Goal: Find contact information

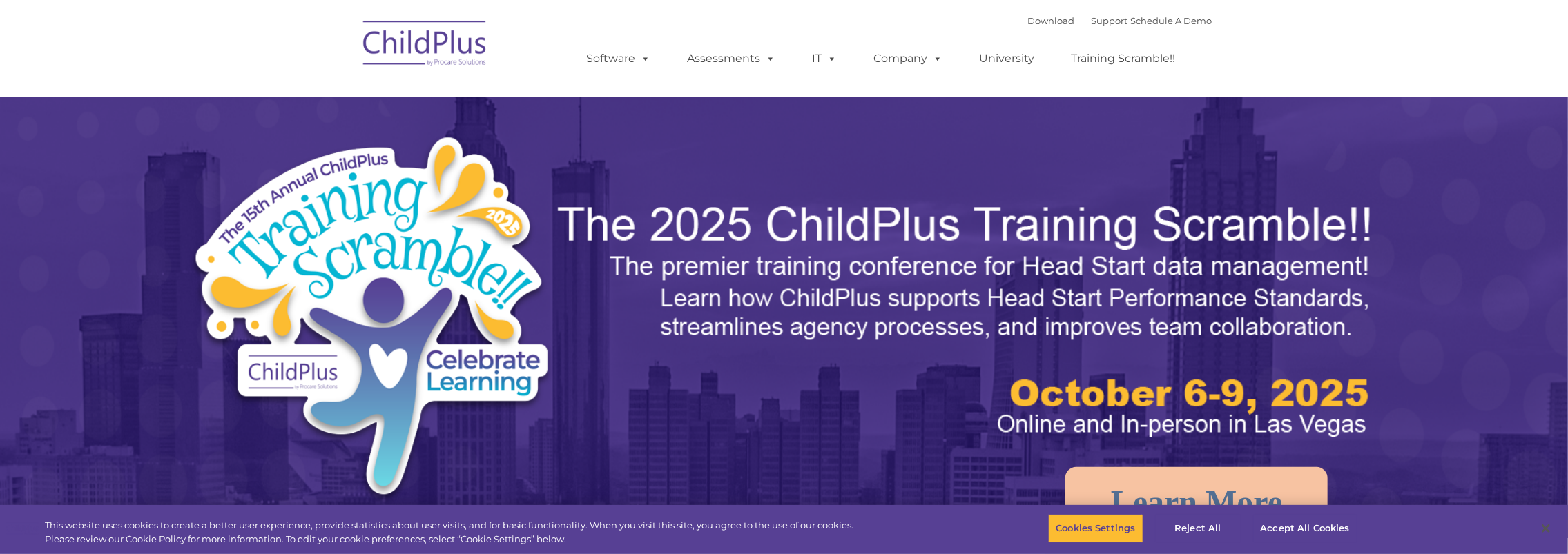
select select "MEDIUM"
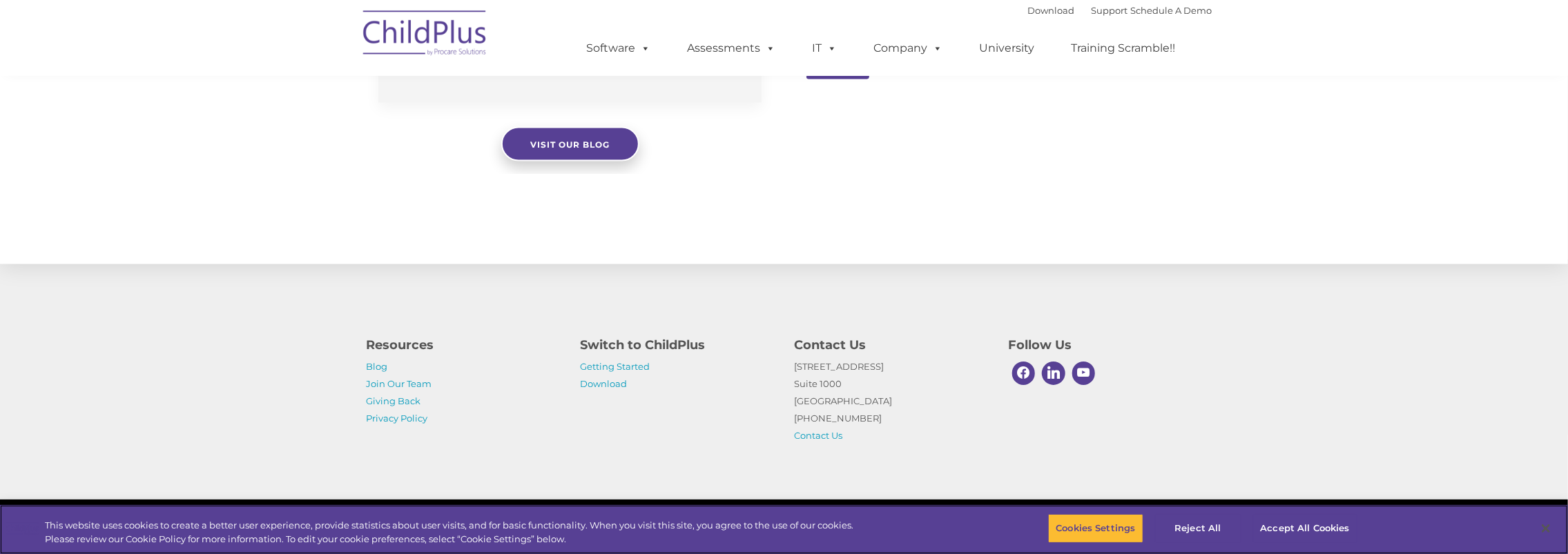
scroll to position [1459, 0]
click at [812, 440] on link "Contact Us" at bounding box center [818, 435] width 48 height 11
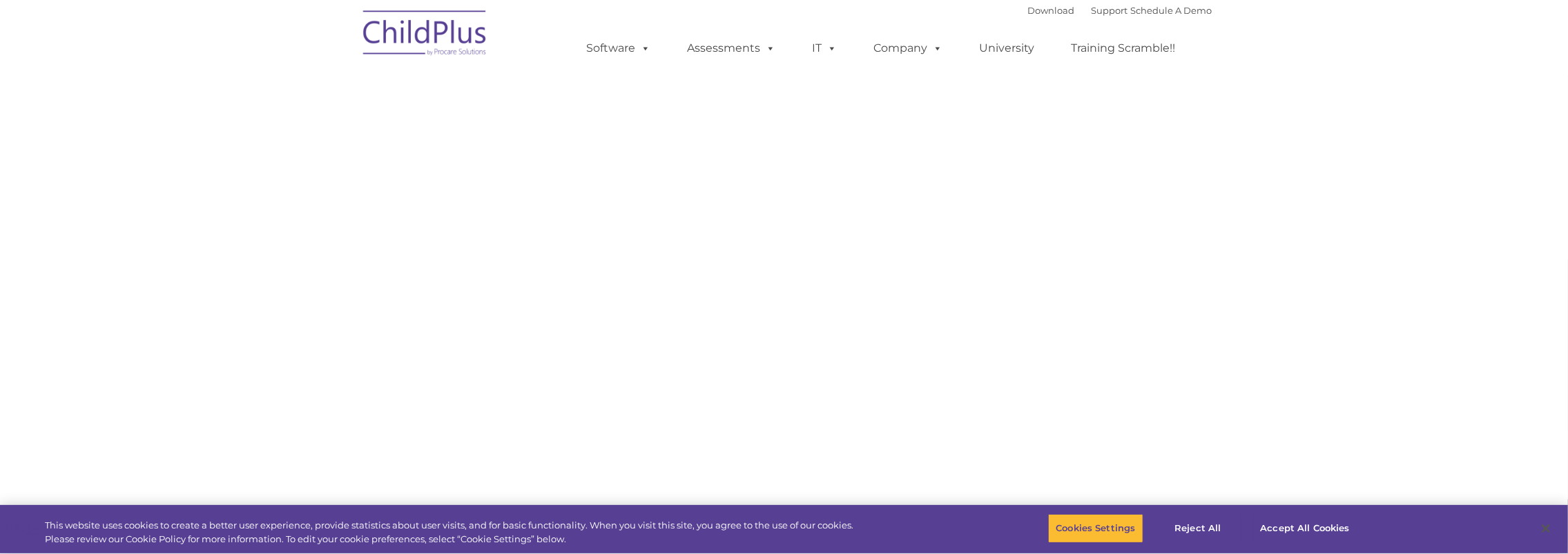
select select "MEDIUM"
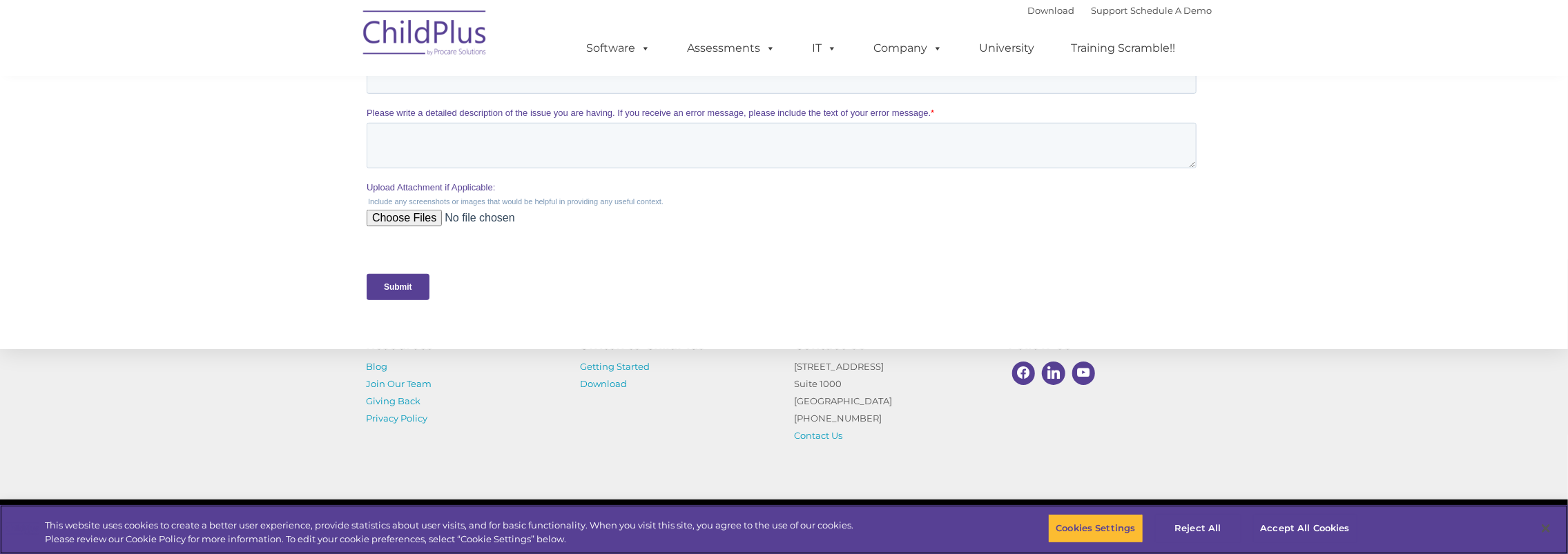
scroll to position [641, 0]
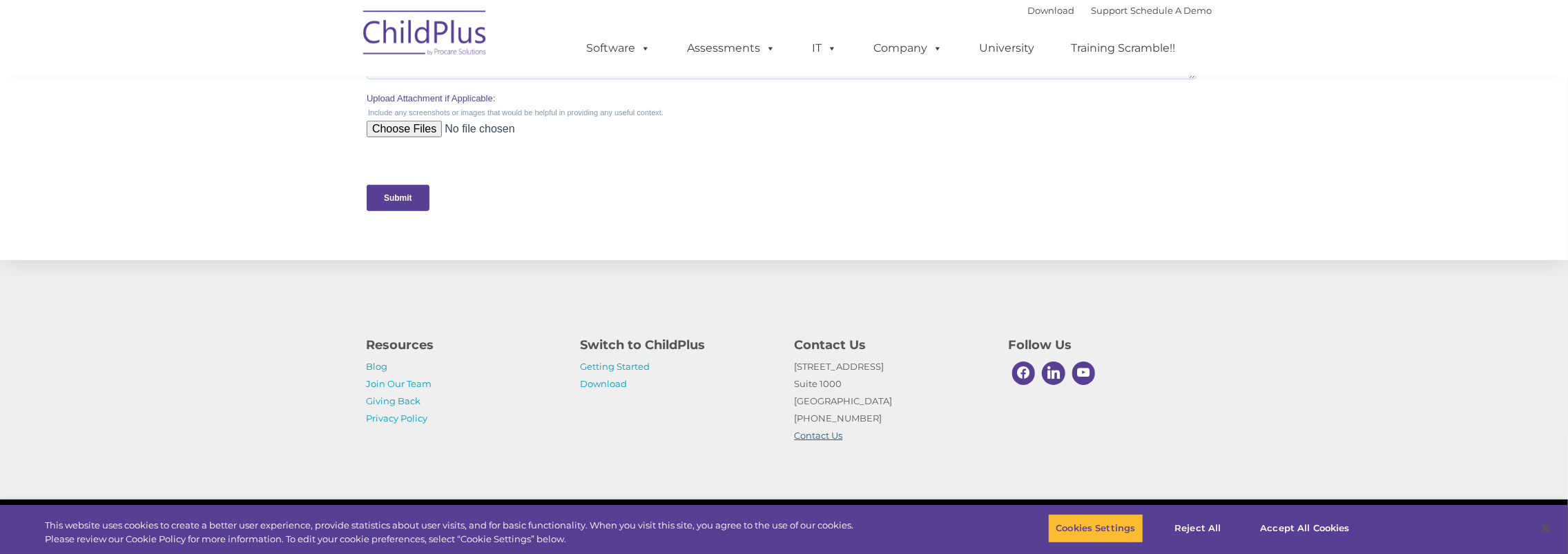
click at [815, 436] on link "Contact Us" at bounding box center [818, 435] width 48 height 11
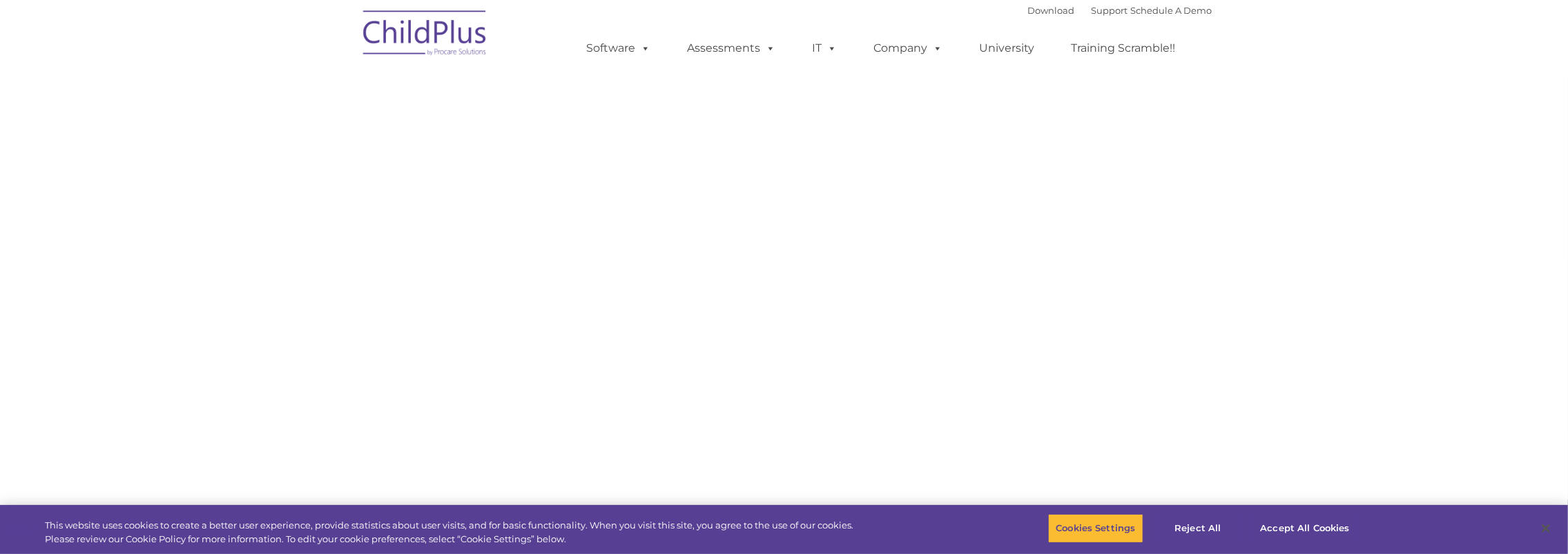
select select "MEDIUM"
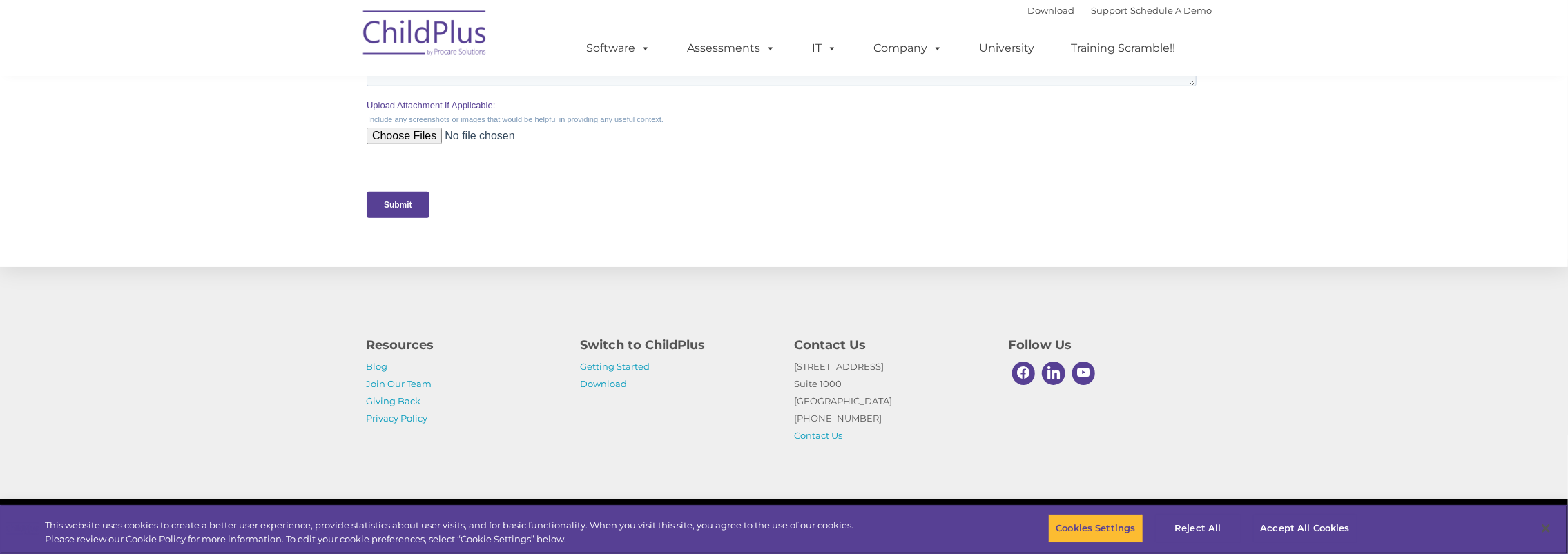
scroll to position [641, 0]
click at [885, 430] on p "1040 Crown Pointe Pkwy Suite 1000 Atlanta, GA 30338 (800) 888-6674 Contact Us" at bounding box center [891, 401] width 193 height 86
